Goal: Information Seeking & Learning: Learn about a topic

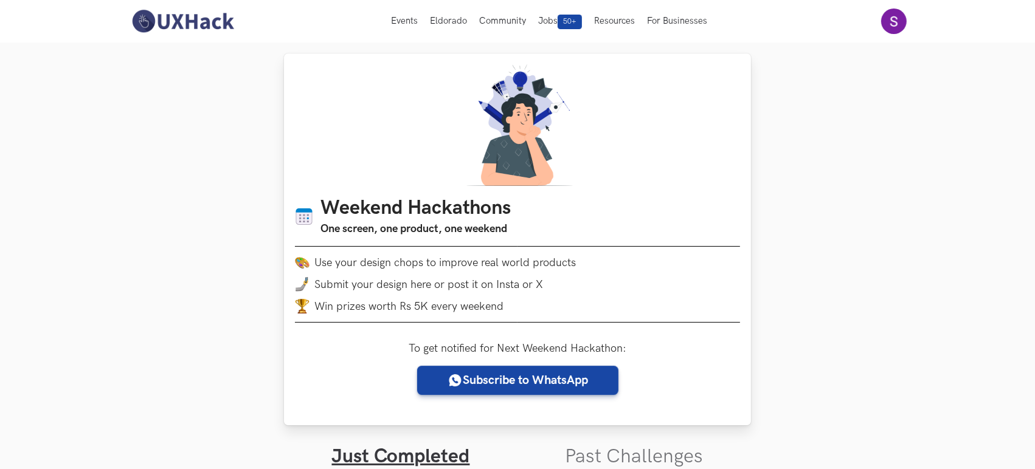
scroll to position [247, 0]
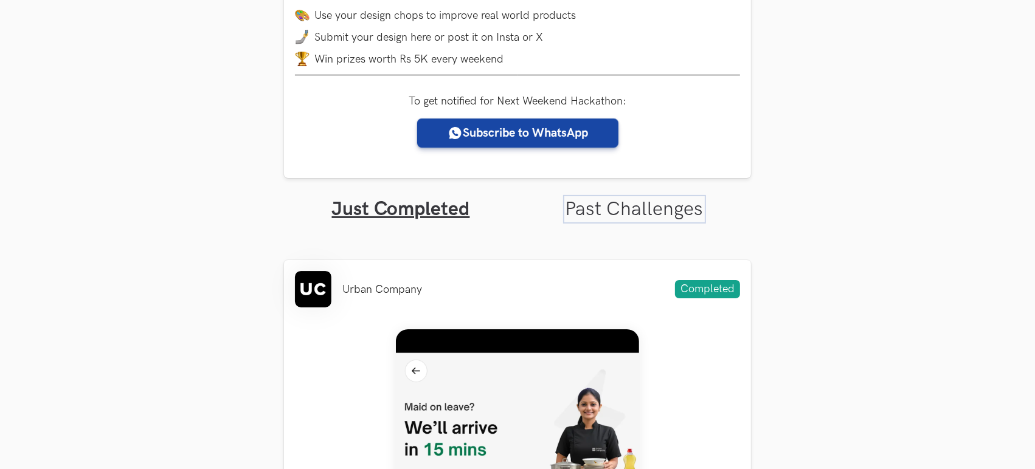
click at [654, 202] on link "Past Challenges" at bounding box center [635, 210] width 138 height 24
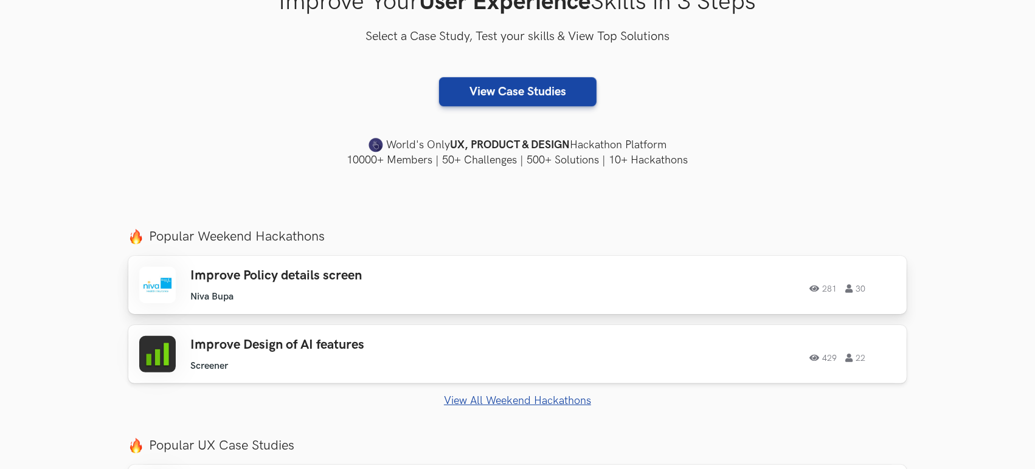
click at [316, 297] on ul "Niva Bupa" at bounding box center [362, 297] width 345 height 12
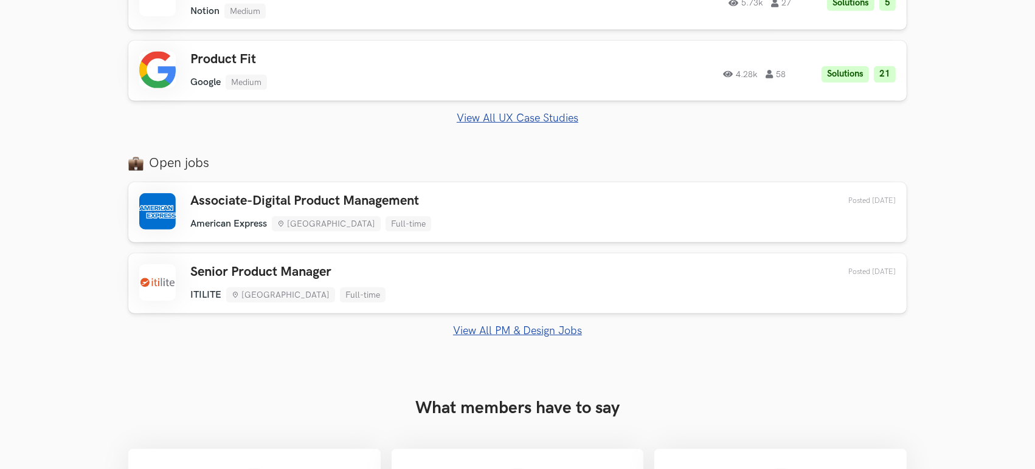
scroll to position [744, 0]
drag, startPoint x: 311, startPoint y: 233, endPoint x: 198, endPoint y: 331, distance: 149.6
click at [198, 331] on link "View All PM & Design Jobs" at bounding box center [517, 330] width 778 height 13
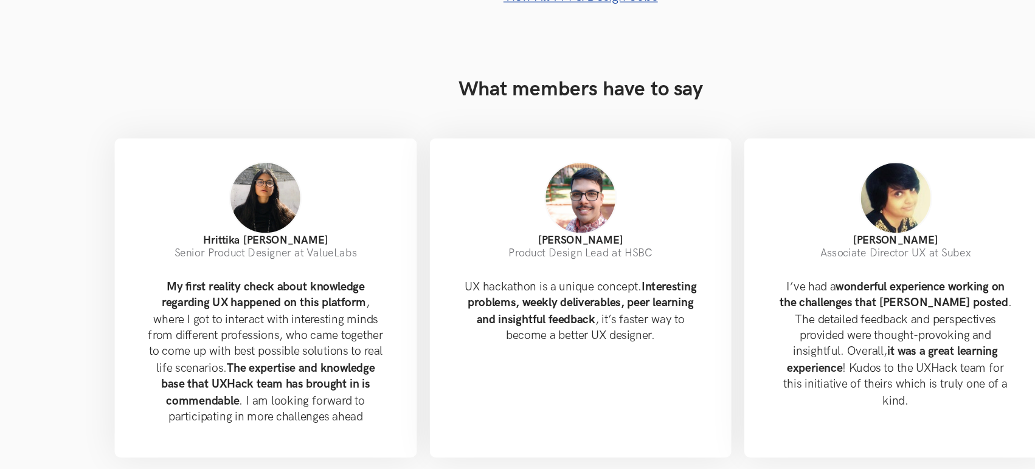
scroll to position [1023, 0]
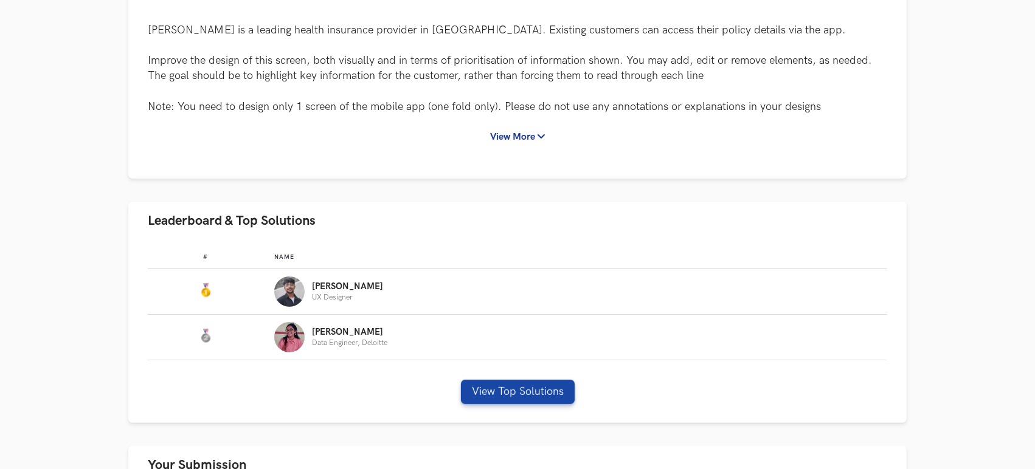
scroll to position [496, 0]
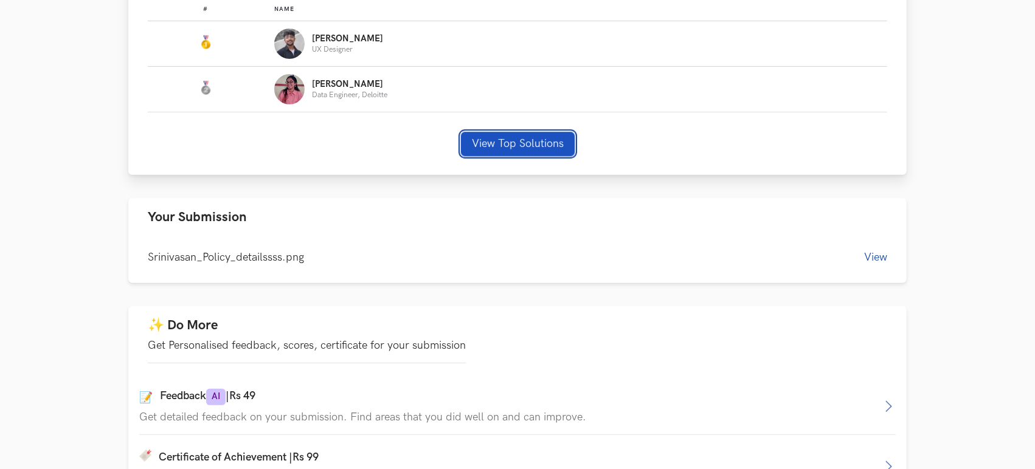
click at [534, 148] on button "View Top Solutions" at bounding box center [518, 144] width 114 height 24
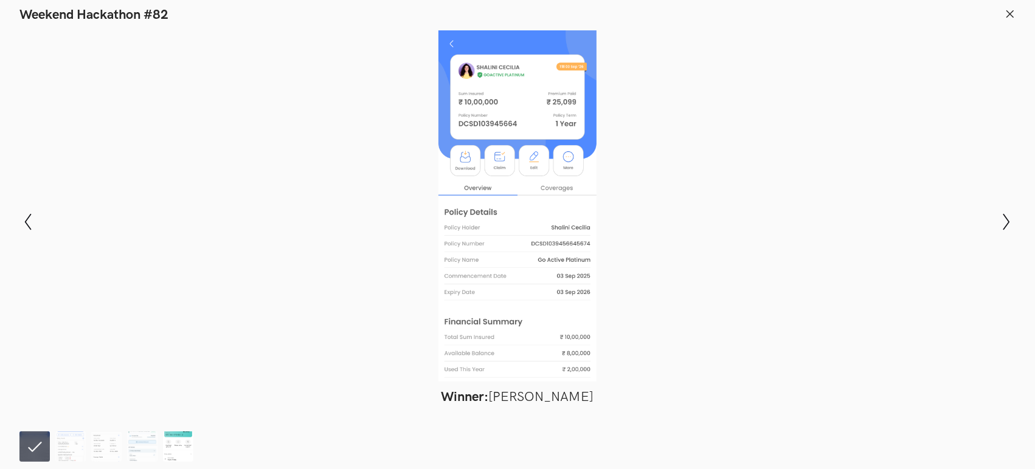
click at [173, 450] on img at bounding box center [178, 447] width 30 height 30
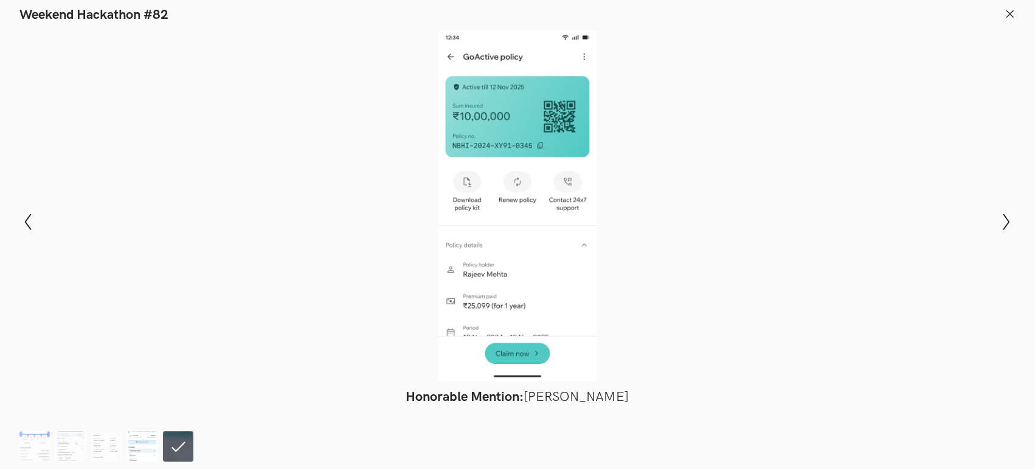
click at [140, 462] on img at bounding box center [142, 447] width 30 height 30
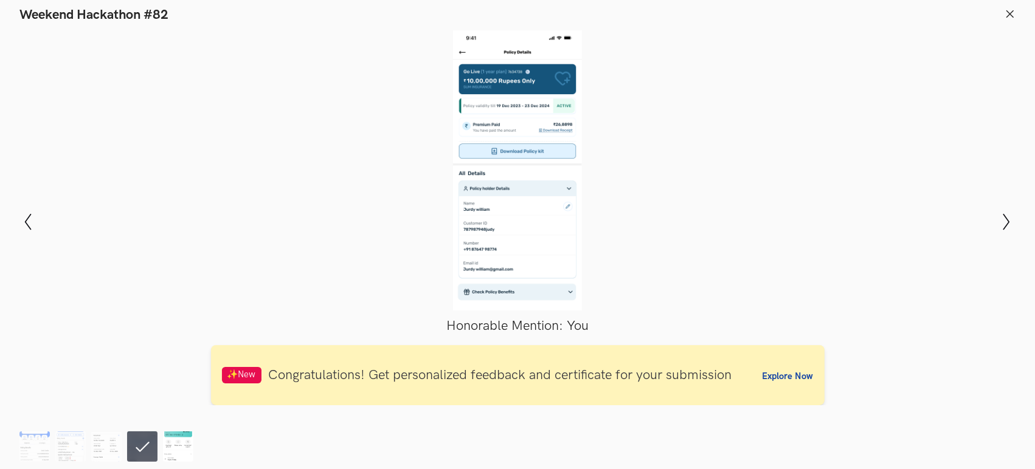
click at [192, 437] on img at bounding box center [178, 447] width 30 height 30
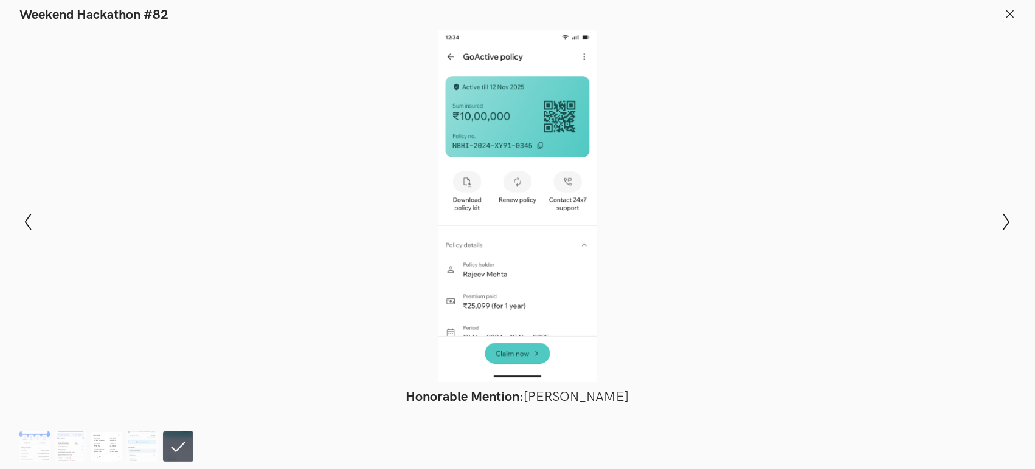
click at [94, 434] on img at bounding box center [106, 447] width 30 height 30
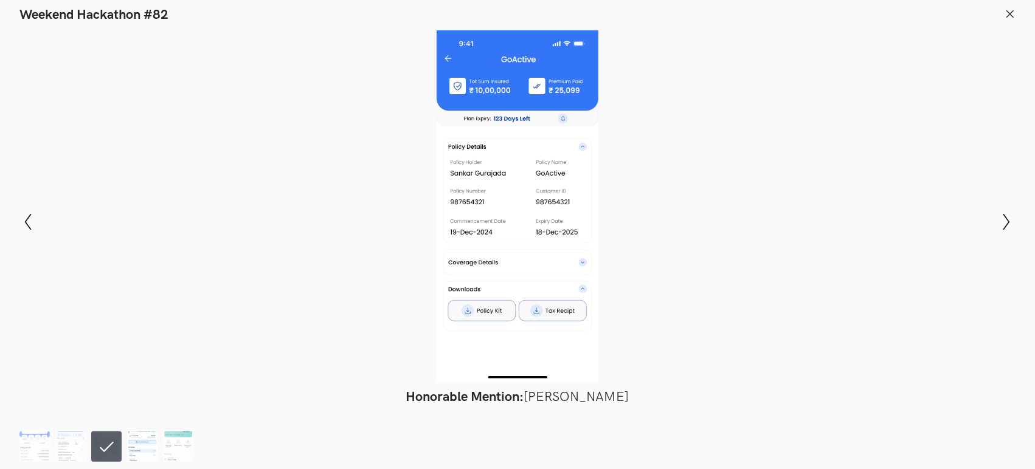
click at [127, 446] on img at bounding box center [142, 447] width 30 height 30
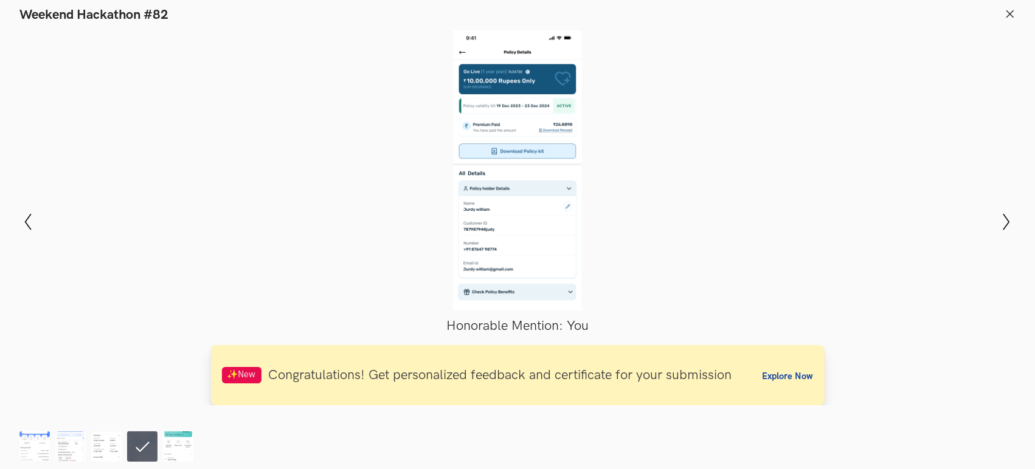
click at [775, 368] on div "Explore Now" at bounding box center [788, 375] width 51 height 16
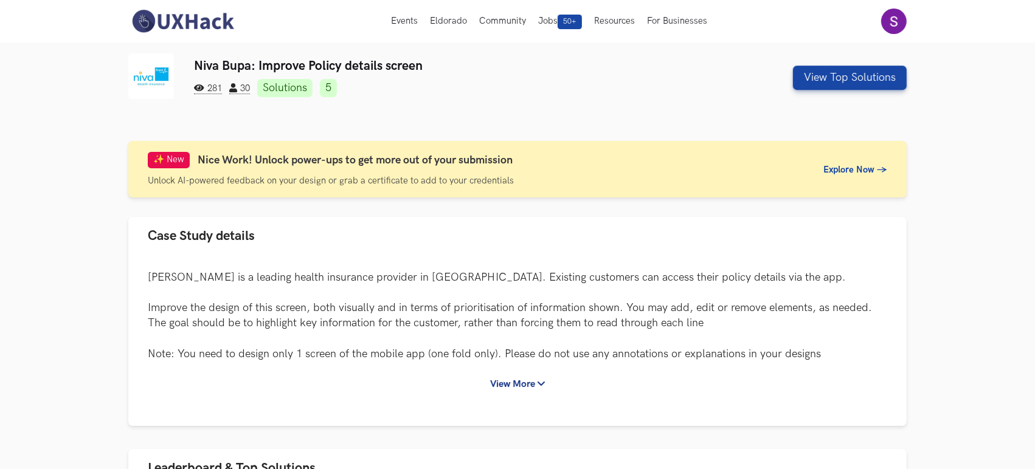
click at [291, 93] on link "Solutions" at bounding box center [284, 88] width 55 height 18
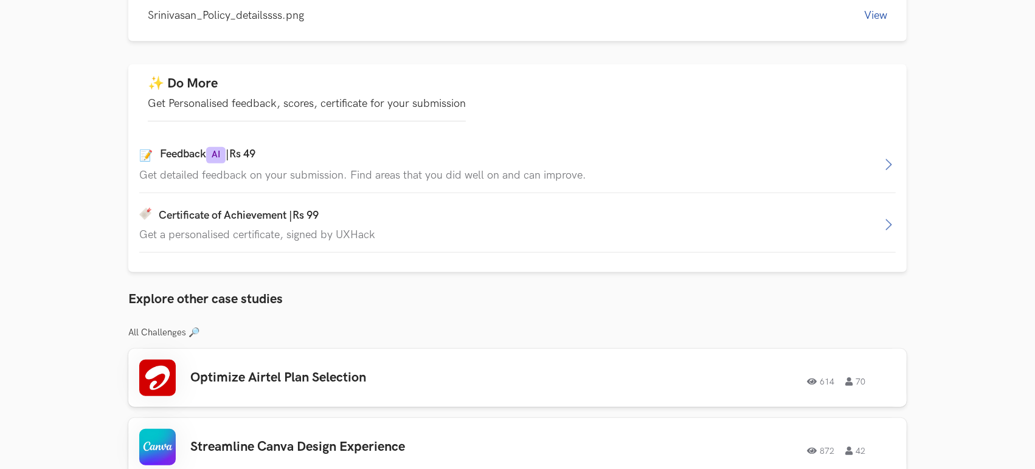
scroll to position [490, 0]
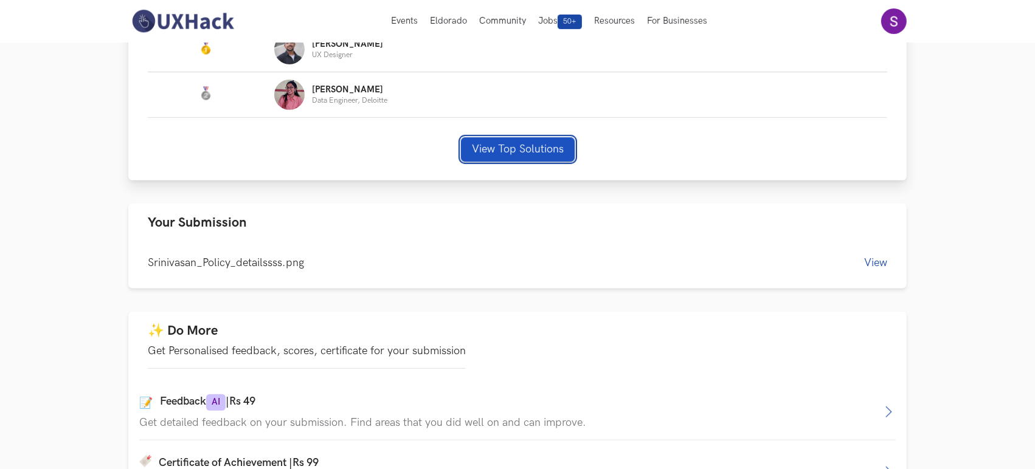
click at [494, 148] on button "View Top Solutions" at bounding box center [518, 149] width 114 height 24
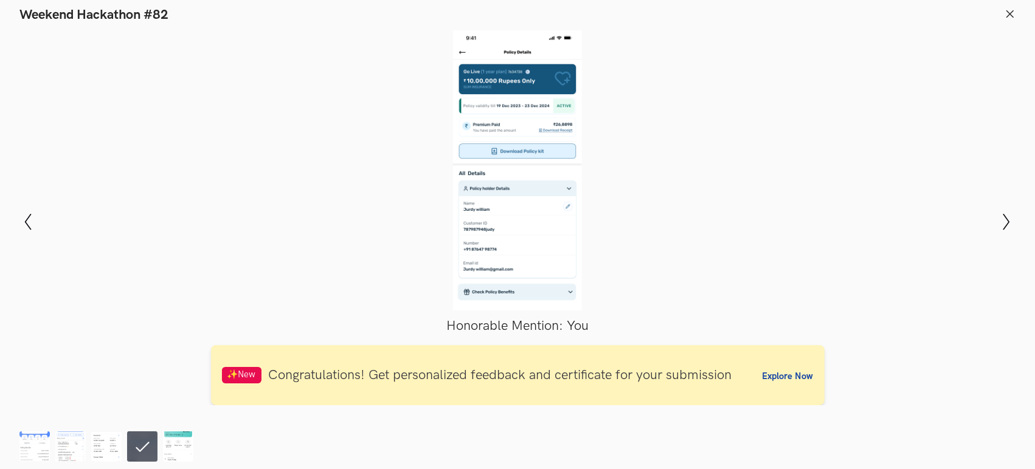
click at [494, 148] on div at bounding box center [517, 170] width 946 height 280
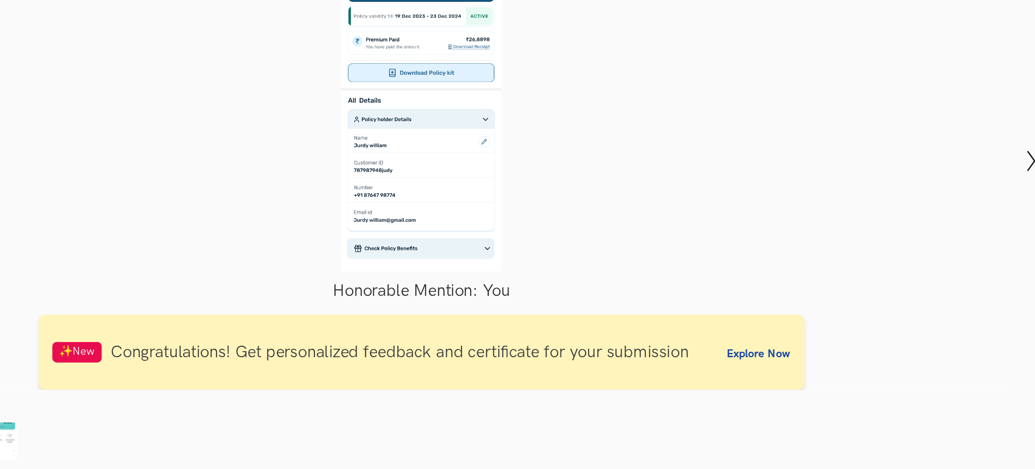
scroll to position [489, 0]
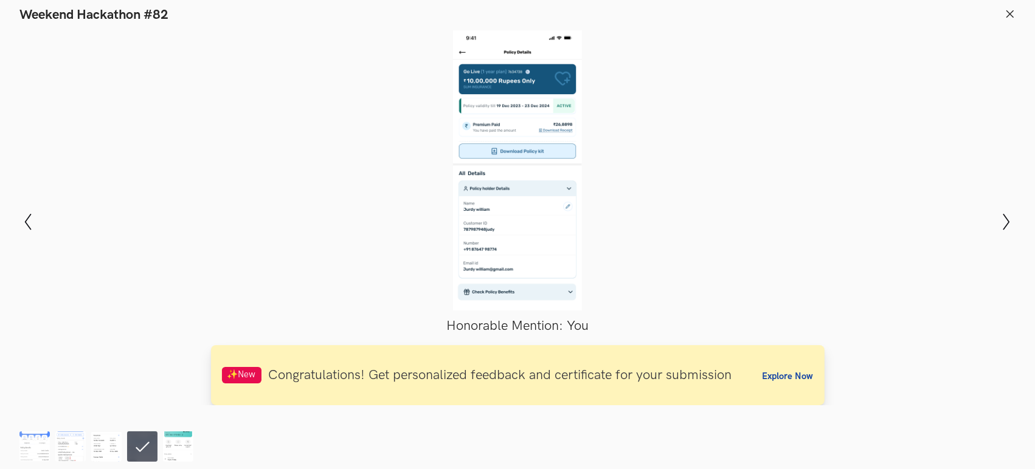
click at [783, 386] on div "✨New Congratulations! Get personalized feedback and certificate for your submis…" at bounding box center [518, 375] width 614 height 60
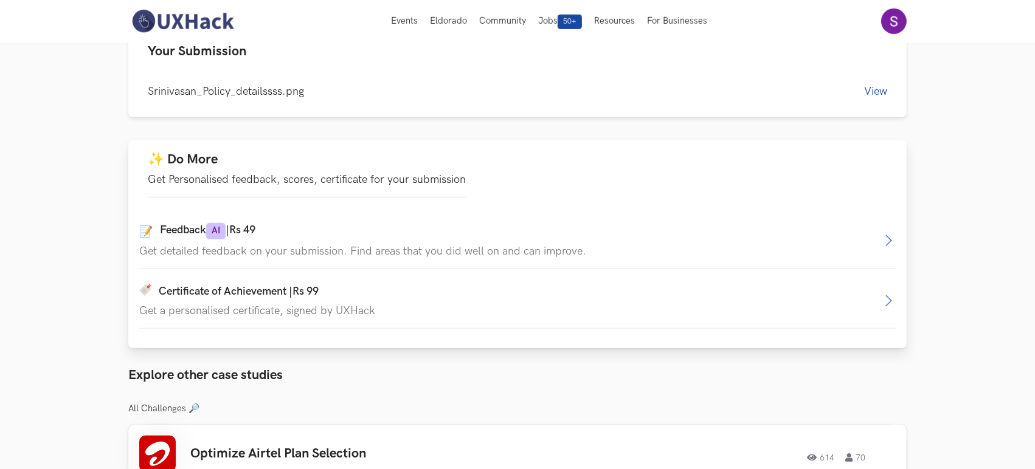
scroll to position [672, 0]
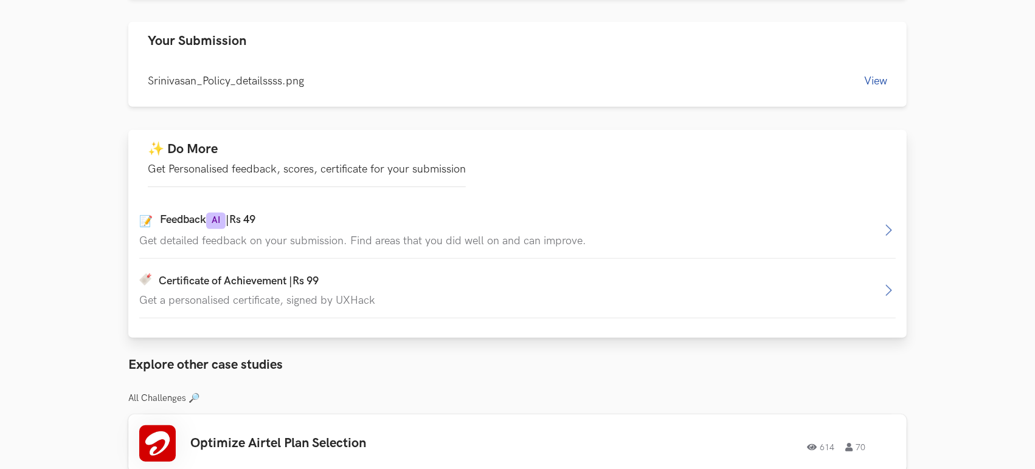
click at [454, 145] on div "✨ Do More Get Personalised feedback, scores, certificate for your submission" at bounding box center [307, 164] width 318 height 46
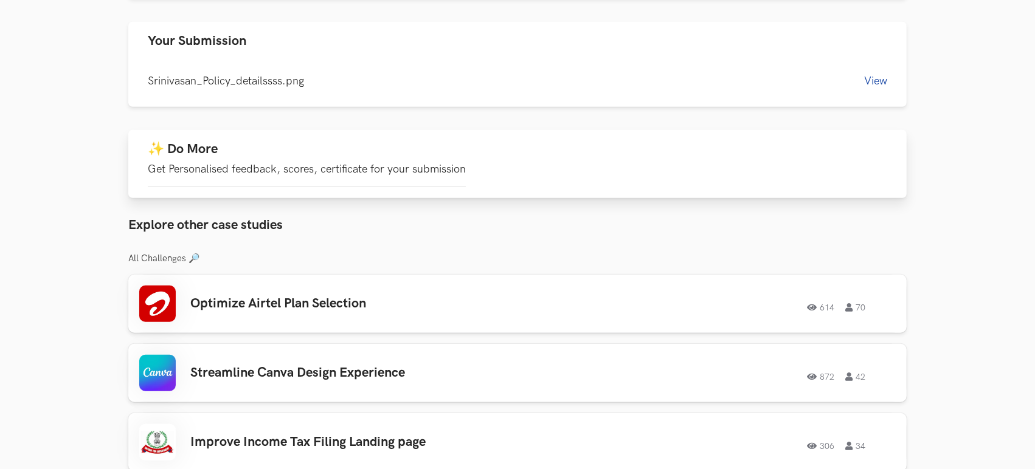
click at [454, 145] on div "✨ Do More Get Personalised feedback, scores, certificate for your submission" at bounding box center [307, 164] width 318 height 46
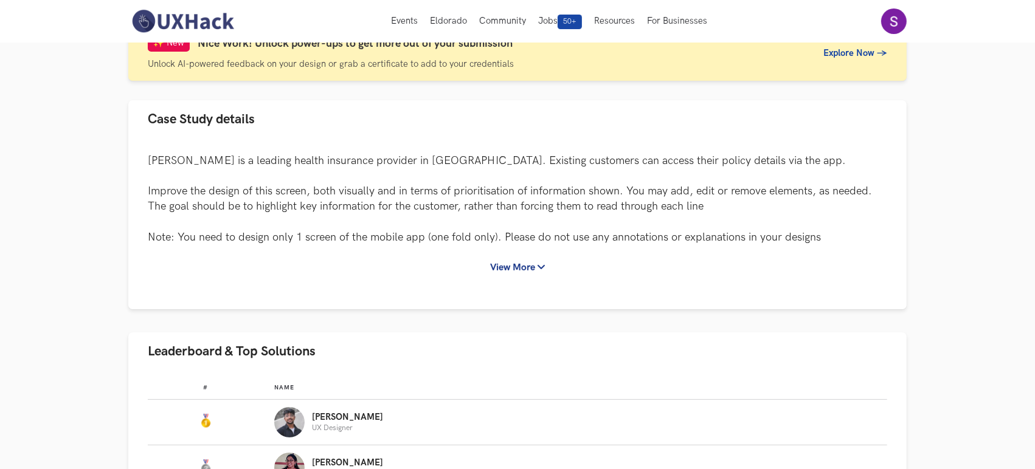
scroll to position [0, 0]
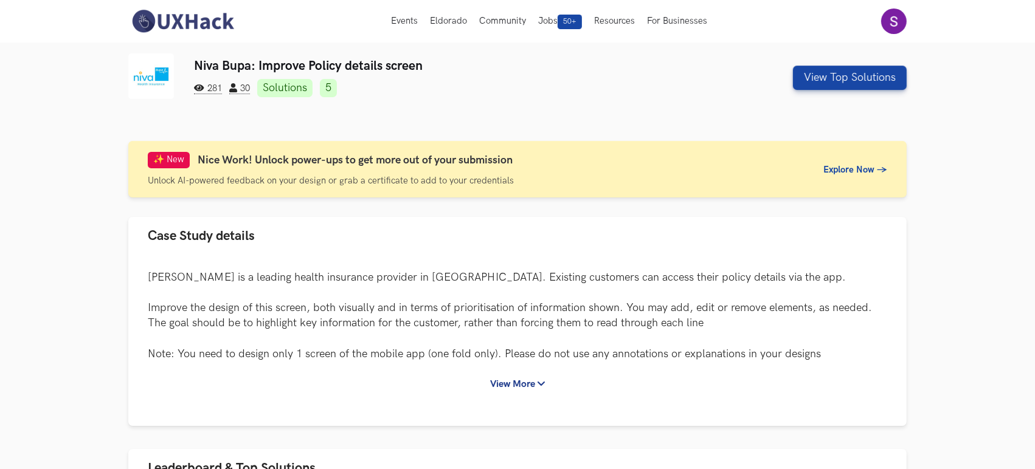
click at [289, 88] on link "Solutions" at bounding box center [284, 88] width 55 height 18
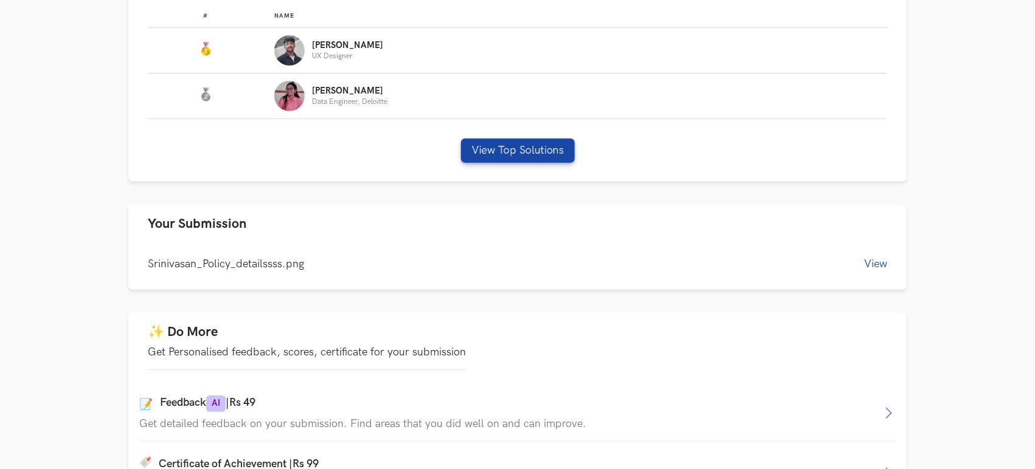
scroll to position [490, 0]
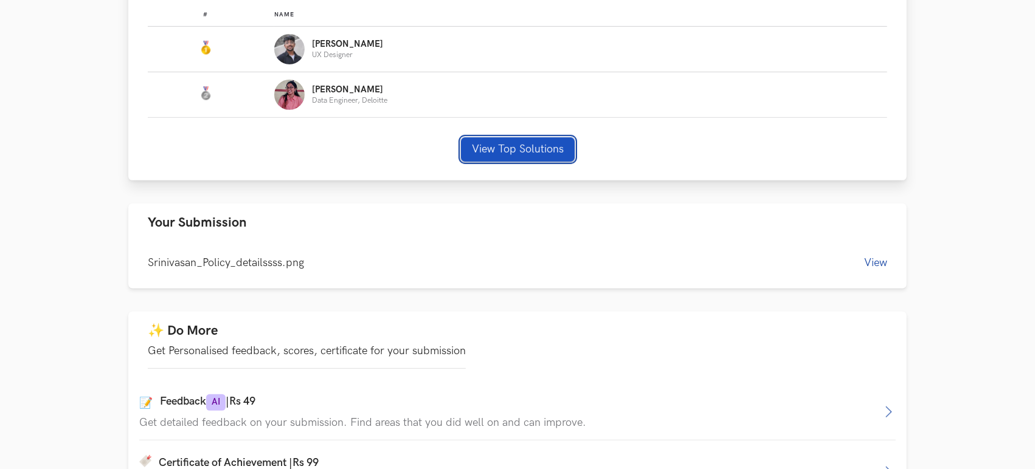
click at [508, 149] on button "View Top Solutions" at bounding box center [518, 149] width 114 height 24
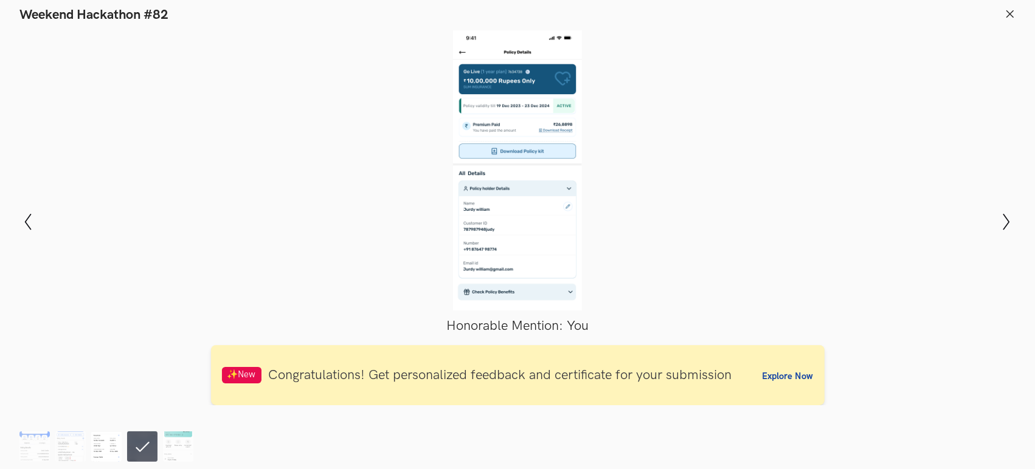
click at [95, 445] on img at bounding box center [106, 447] width 30 height 30
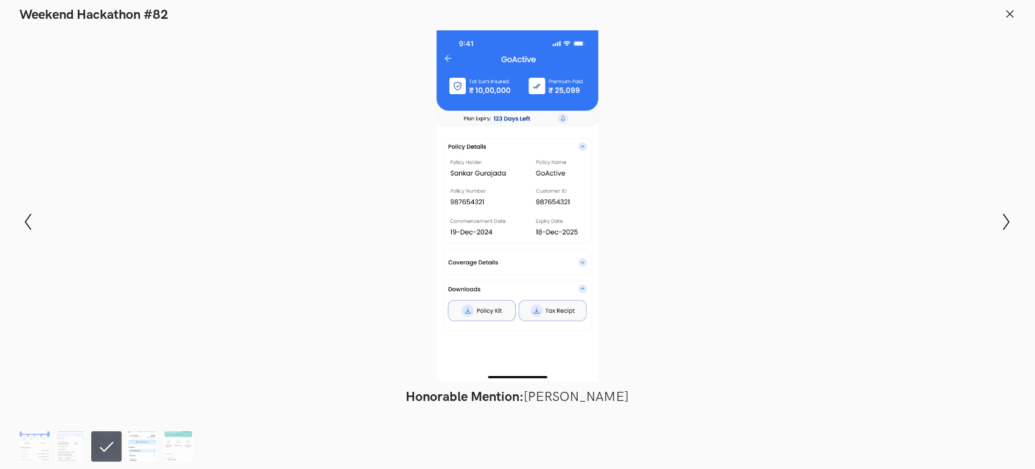
click at [131, 448] on img at bounding box center [142, 447] width 30 height 30
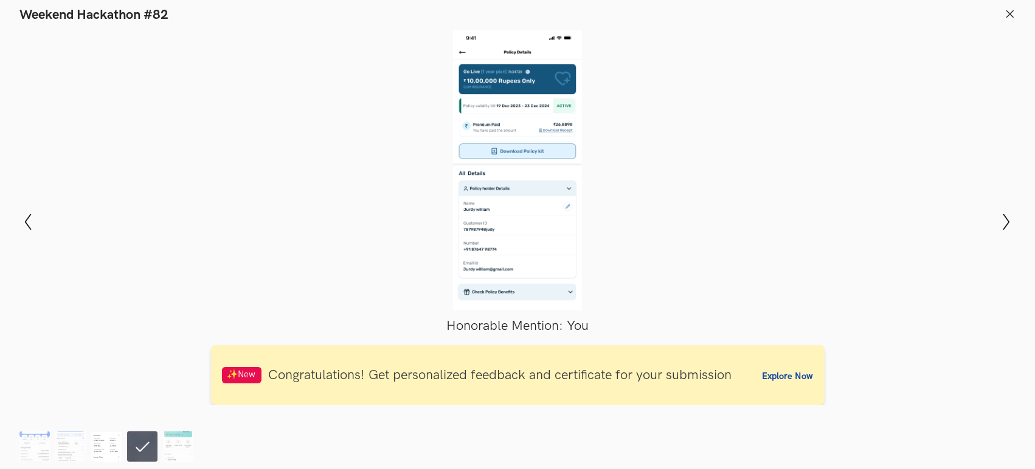
click at [107, 454] on img at bounding box center [106, 447] width 30 height 30
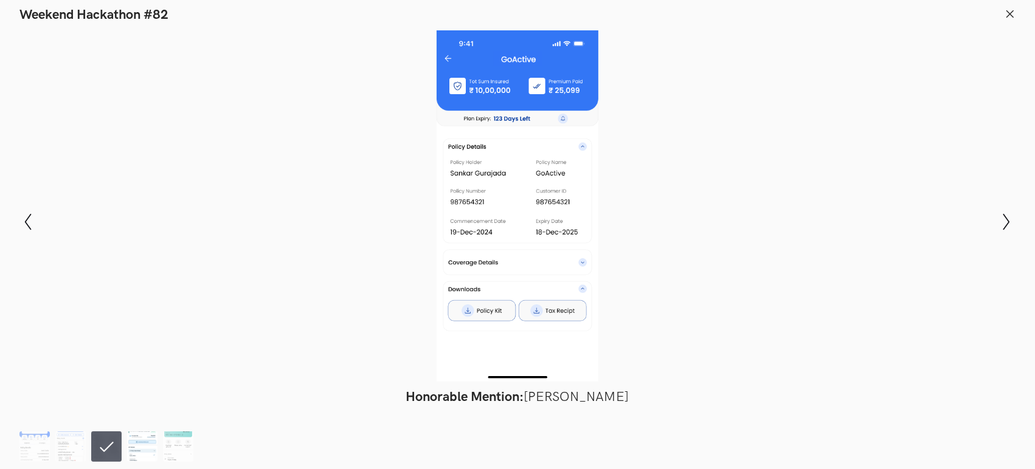
click at [136, 454] on img at bounding box center [142, 447] width 30 height 30
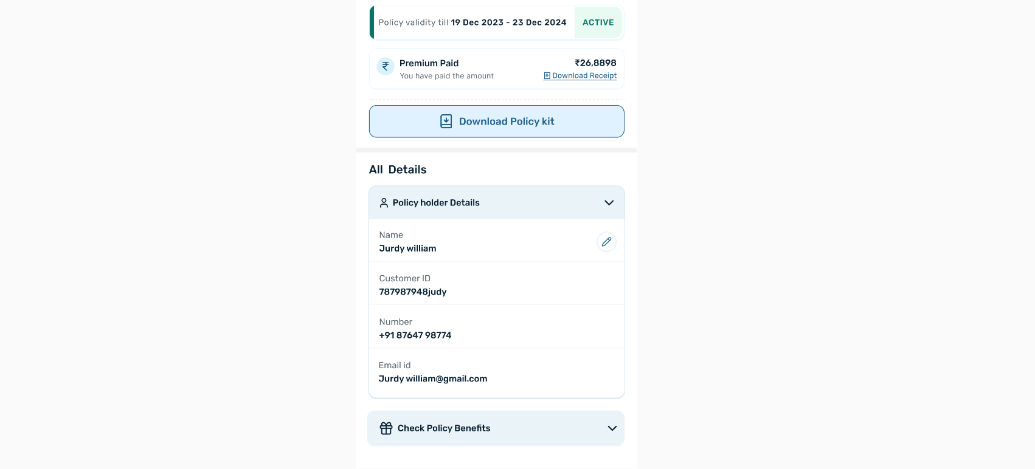
scroll to position [422, 0]
